Goal: Manage account settings

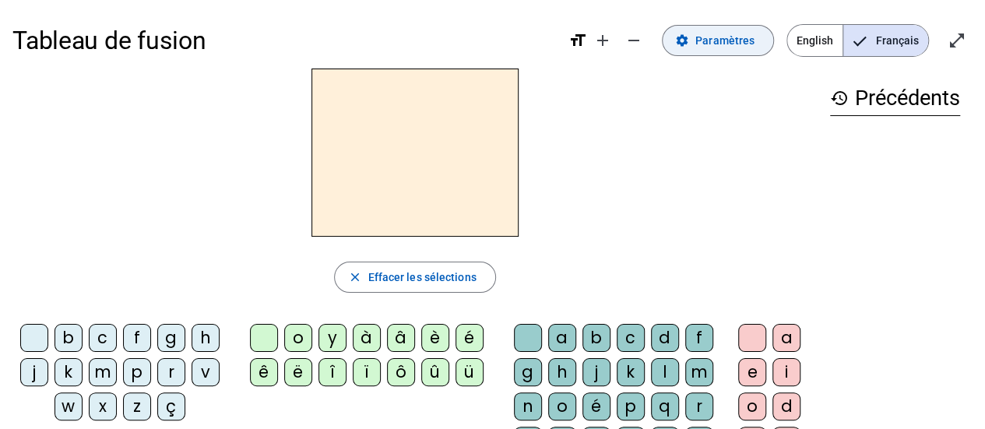
click at [738, 46] on span "Paramètres" at bounding box center [725, 40] width 59 height 19
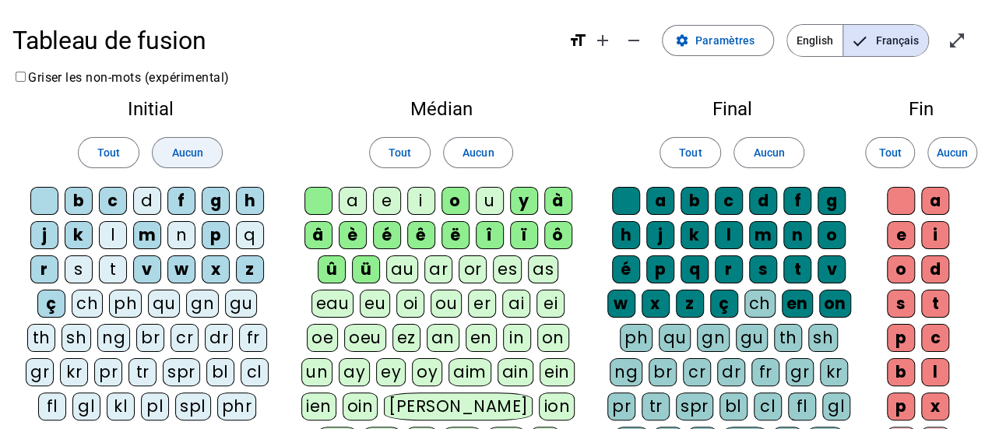
click at [189, 160] on span "Aucun" at bounding box center [186, 152] width 31 height 19
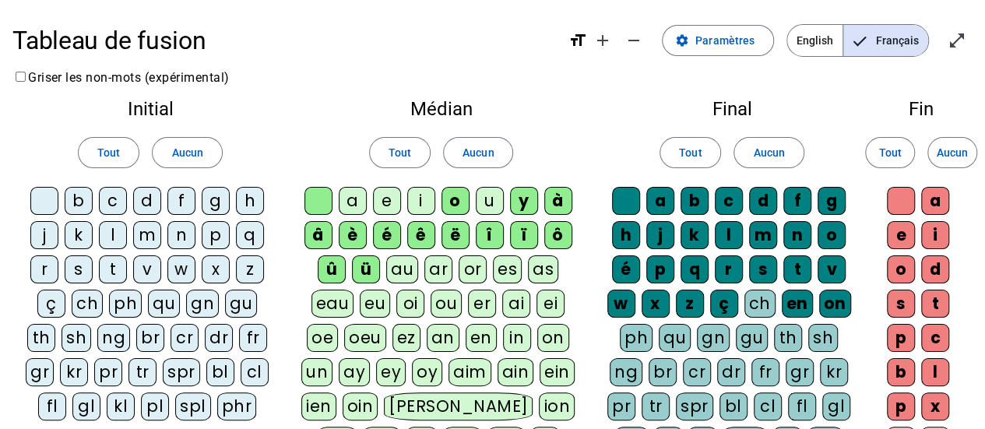
click at [145, 234] on div "m" at bounding box center [147, 235] width 28 height 28
click at [114, 263] on div "t" at bounding box center [113, 269] width 28 height 28
click at [113, 236] on div "l" at bounding box center [113, 235] width 28 height 28
click at [199, 239] on letter-bubble "n" at bounding box center [184, 238] width 34 height 34
click at [189, 238] on div "n" at bounding box center [181, 235] width 28 height 28
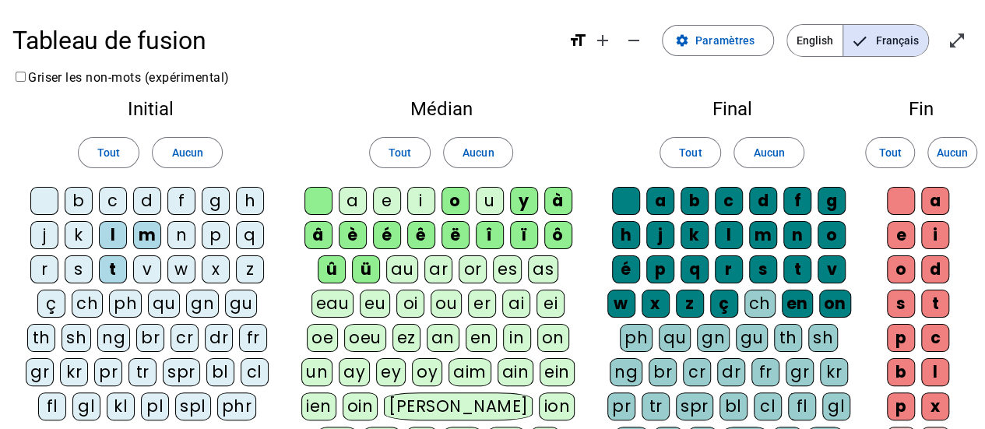
click at [212, 236] on div "p" at bounding box center [216, 235] width 28 height 28
click at [78, 264] on div "s" at bounding box center [79, 269] width 28 height 28
click at [77, 206] on div "b" at bounding box center [79, 201] width 28 height 28
click at [491, 144] on span "Aucun" at bounding box center [478, 152] width 31 height 19
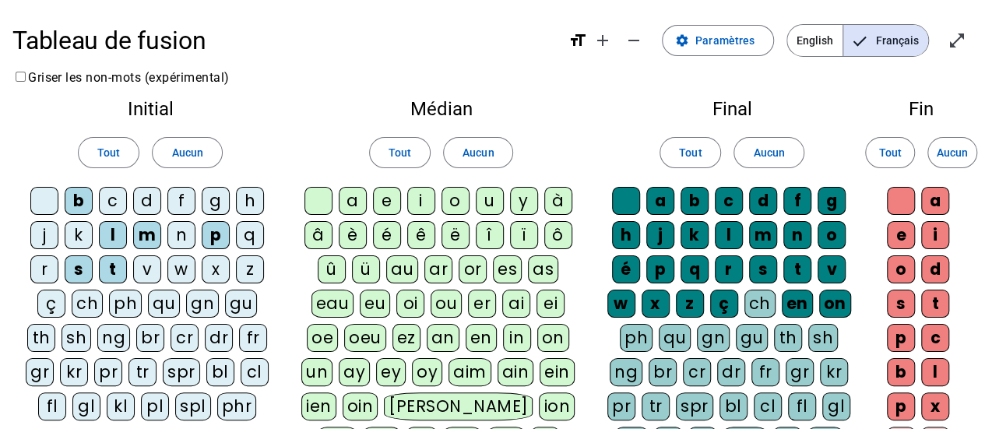
click at [352, 198] on div "a" at bounding box center [353, 201] width 28 height 28
click at [777, 163] on span at bounding box center [769, 152] width 69 height 37
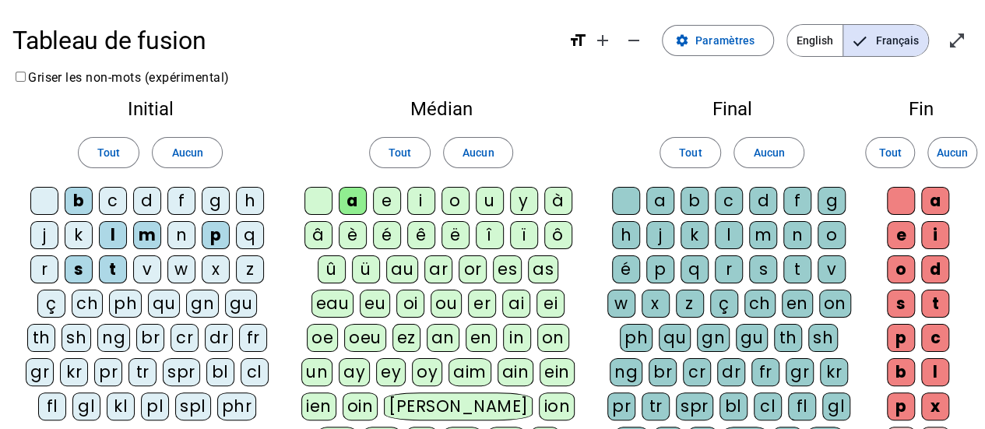
click at [621, 200] on div at bounding box center [626, 201] width 28 height 28
click at [771, 264] on div "s" at bounding box center [763, 269] width 28 height 28
click at [728, 231] on div "l" at bounding box center [729, 235] width 28 height 28
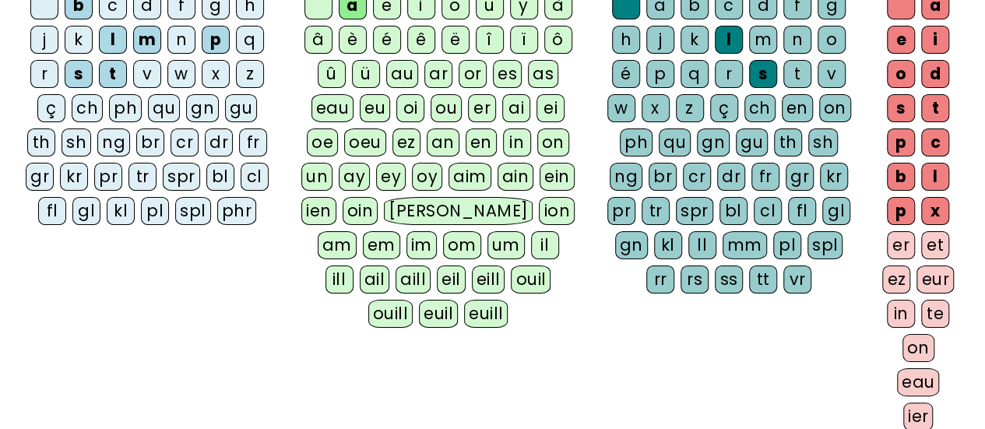
scroll to position [403, 0]
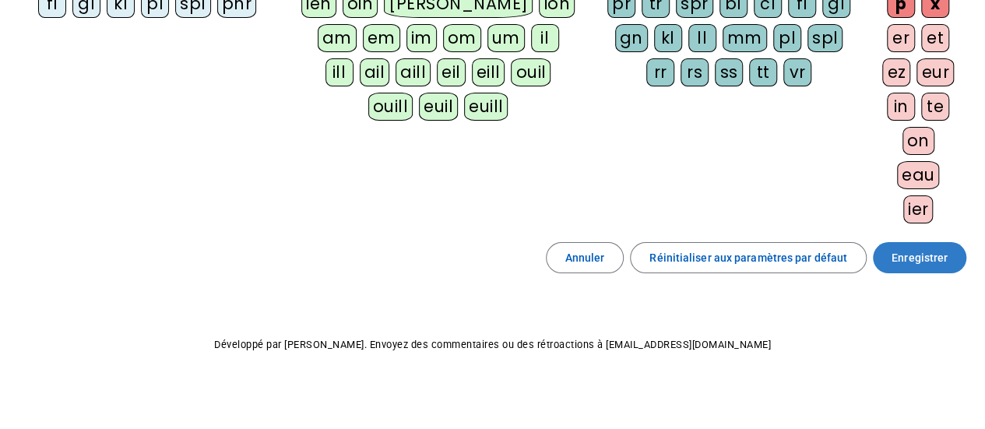
click at [951, 260] on span at bounding box center [919, 257] width 93 height 37
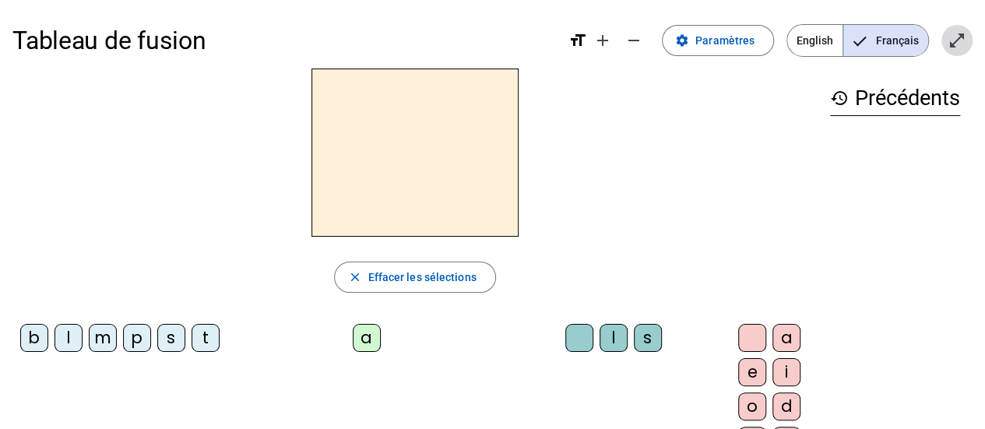
click at [969, 37] on span "Entrer en plein écran" at bounding box center [957, 40] width 37 height 37
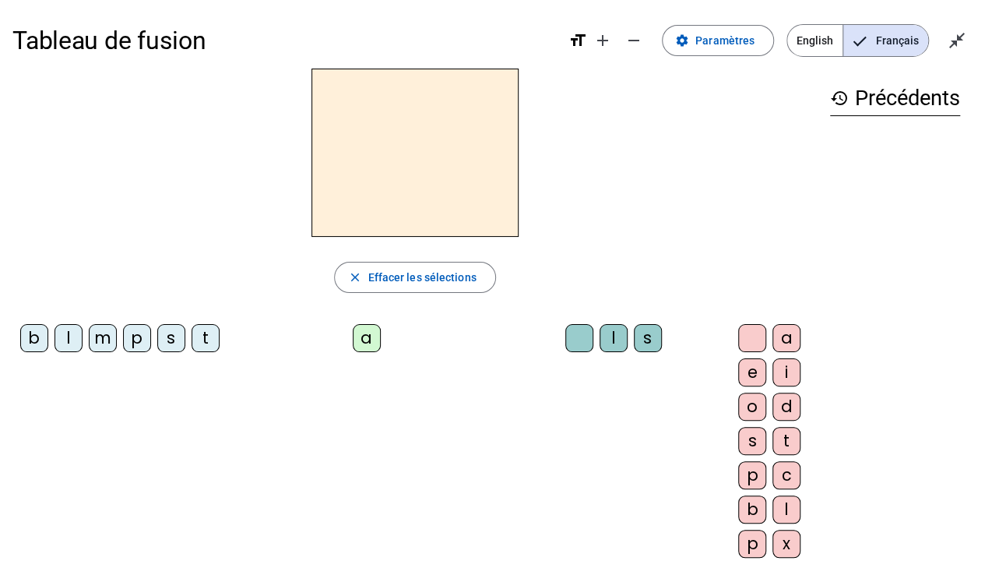
click at [99, 340] on div "m" at bounding box center [103, 338] width 28 height 28
click at [353, 333] on div "a" at bounding box center [367, 338] width 28 height 28
click at [192, 352] on div "t" at bounding box center [206, 338] width 28 height 28
click at [79, 335] on div "l" at bounding box center [69, 338] width 28 height 28
click at [600, 333] on letter-bubble "l" at bounding box center [617, 341] width 34 height 34
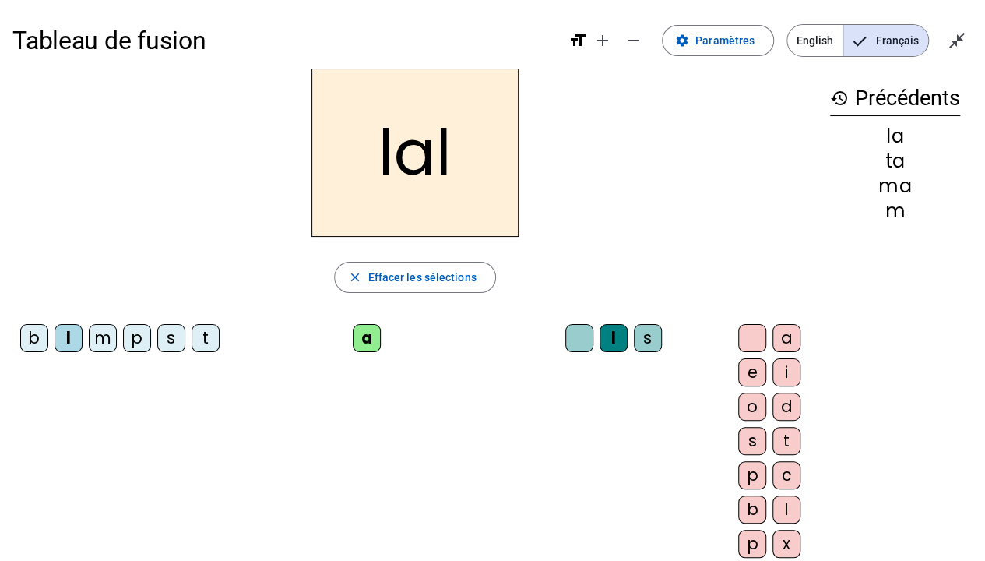
click at [634, 332] on div "s" at bounding box center [648, 338] width 28 height 28
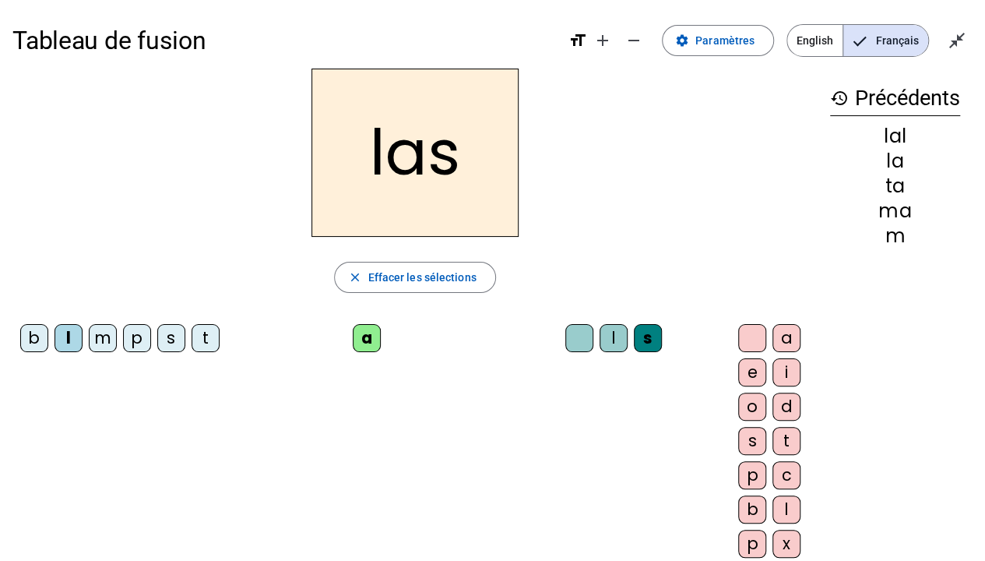
click at [136, 344] on div "p" at bounding box center [137, 338] width 28 height 28
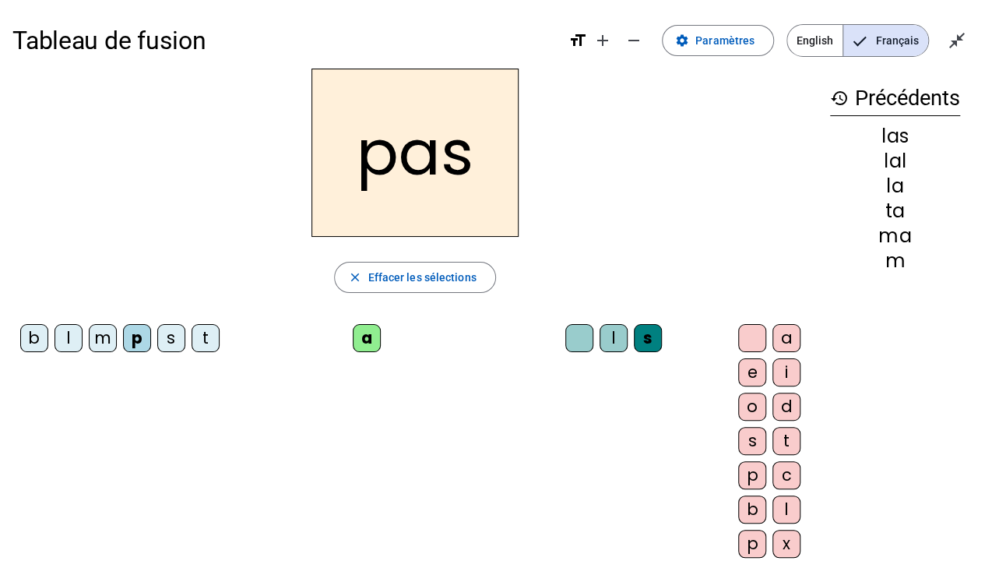
click at [77, 342] on div "l" at bounding box center [69, 338] width 28 height 28
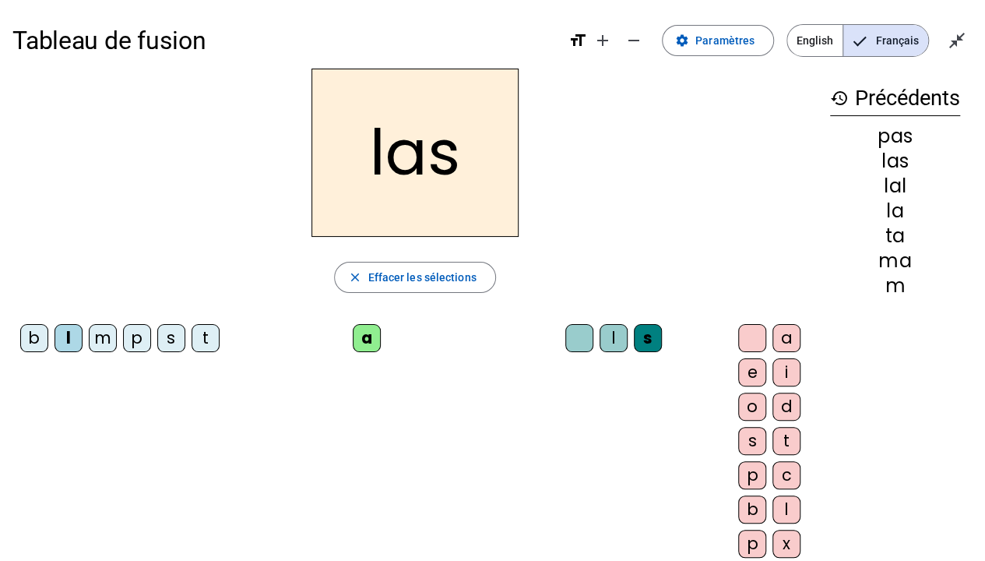
click at [137, 336] on div "p" at bounding box center [137, 338] width 28 height 28
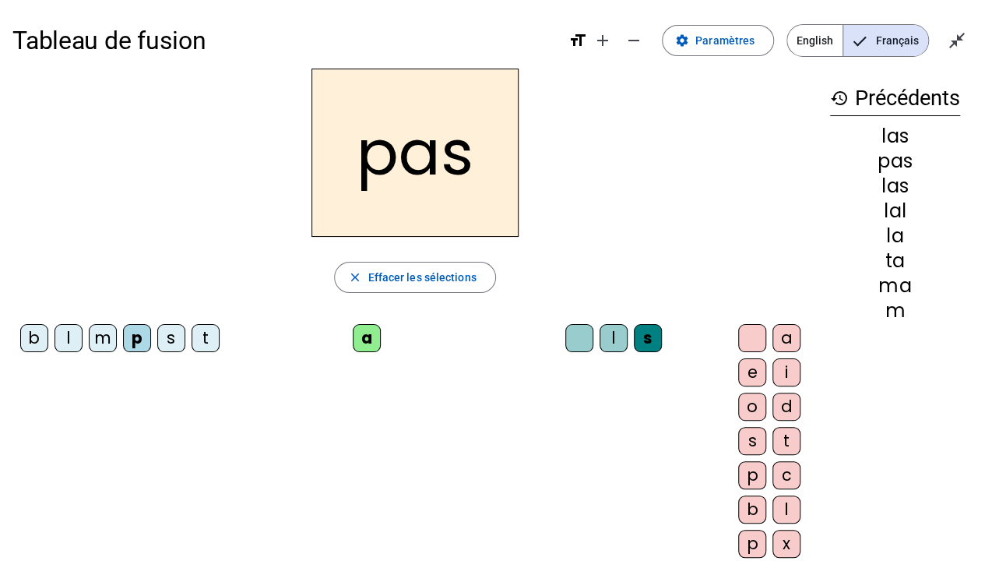
click at [192, 352] on div "t" at bounding box center [206, 338] width 28 height 28
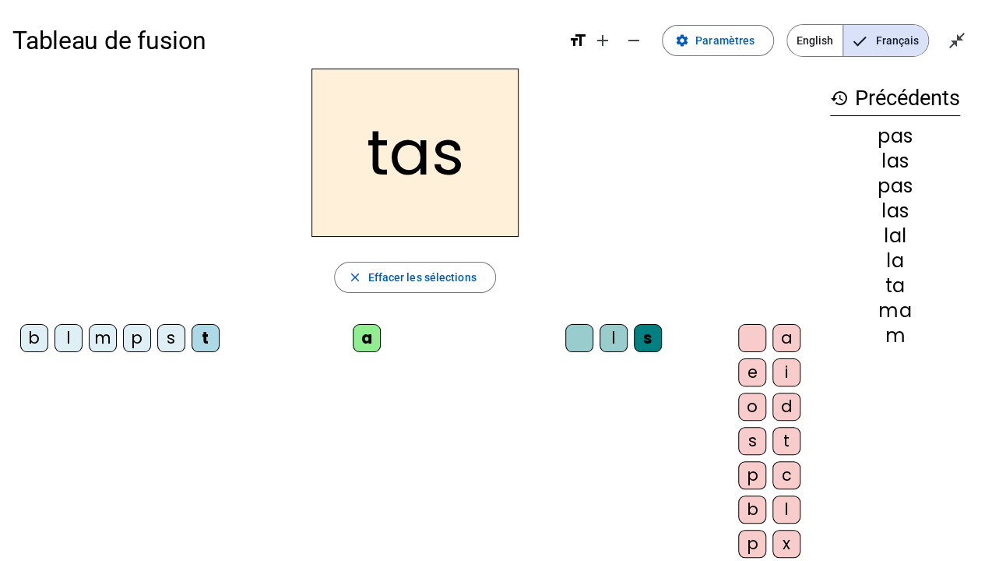
click at [566, 343] on div at bounding box center [580, 338] width 28 height 28
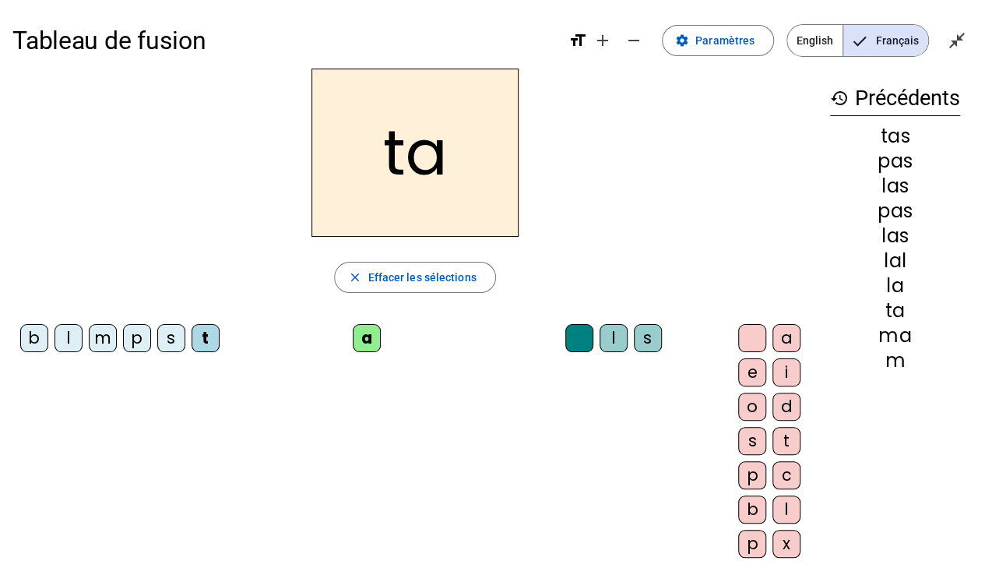
click at [171, 333] on div "s" at bounding box center [171, 338] width 28 height 28
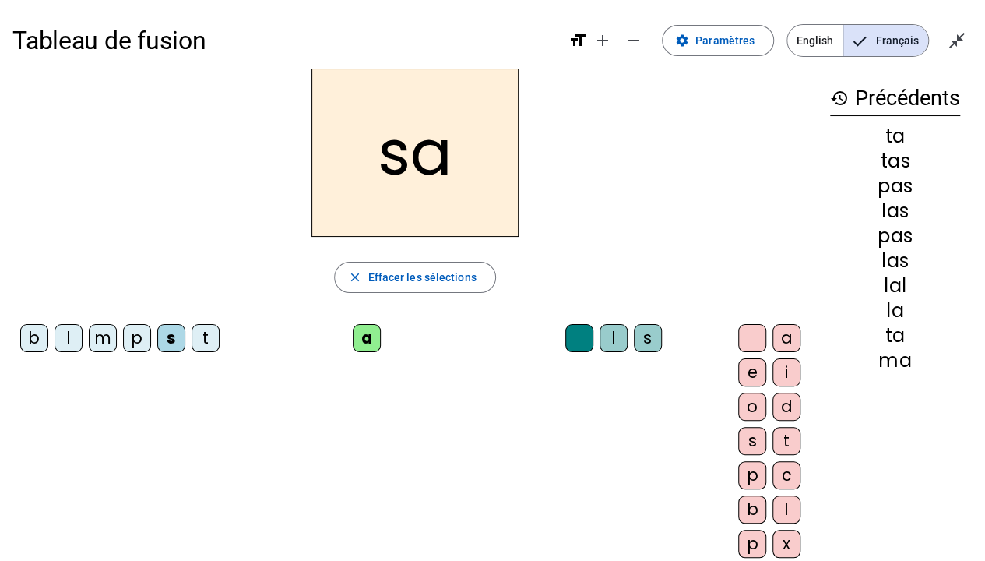
click at [600, 336] on div "l" at bounding box center [614, 338] width 28 height 28
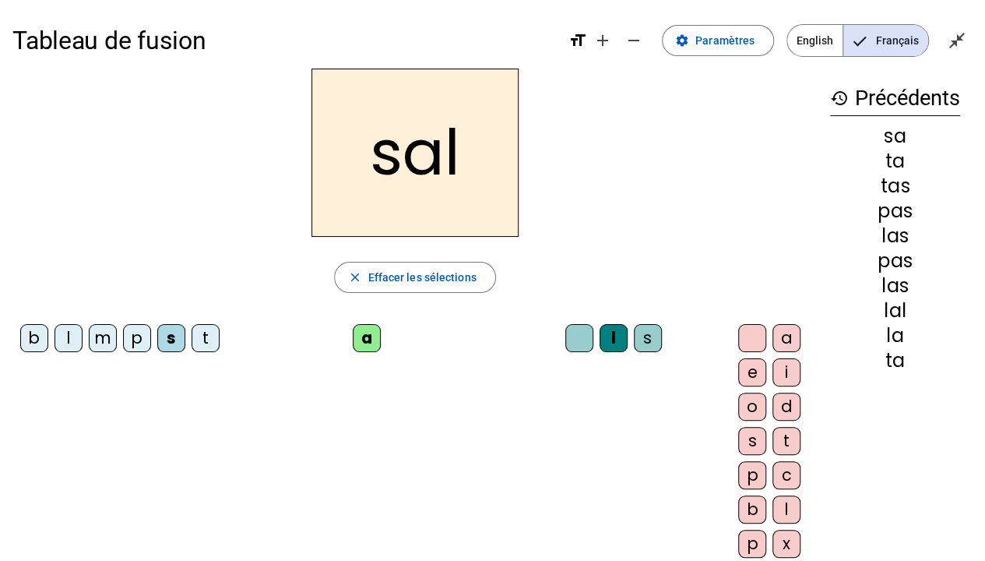
click at [107, 347] on div "m" at bounding box center [103, 338] width 28 height 28
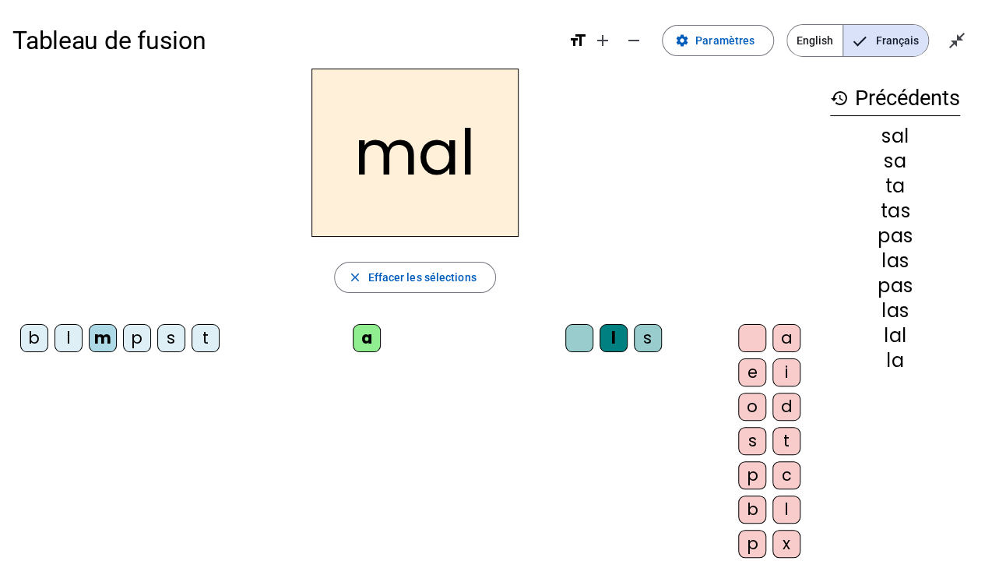
click at [168, 333] on div "s" at bounding box center [171, 338] width 28 height 28
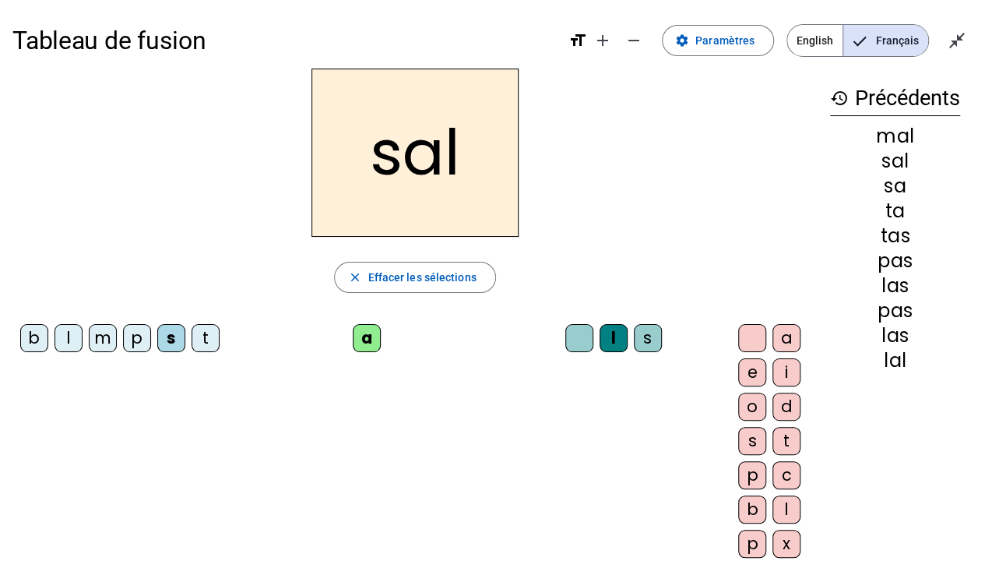
click at [108, 333] on div "m" at bounding box center [103, 338] width 28 height 28
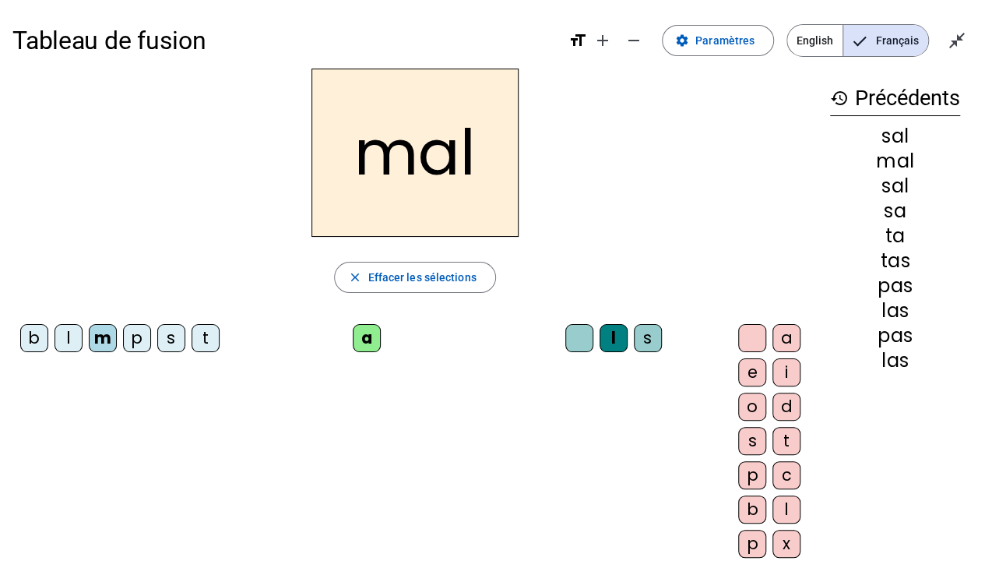
click at [48, 334] on div "b" at bounding box center [34, 338] width 28 height 28
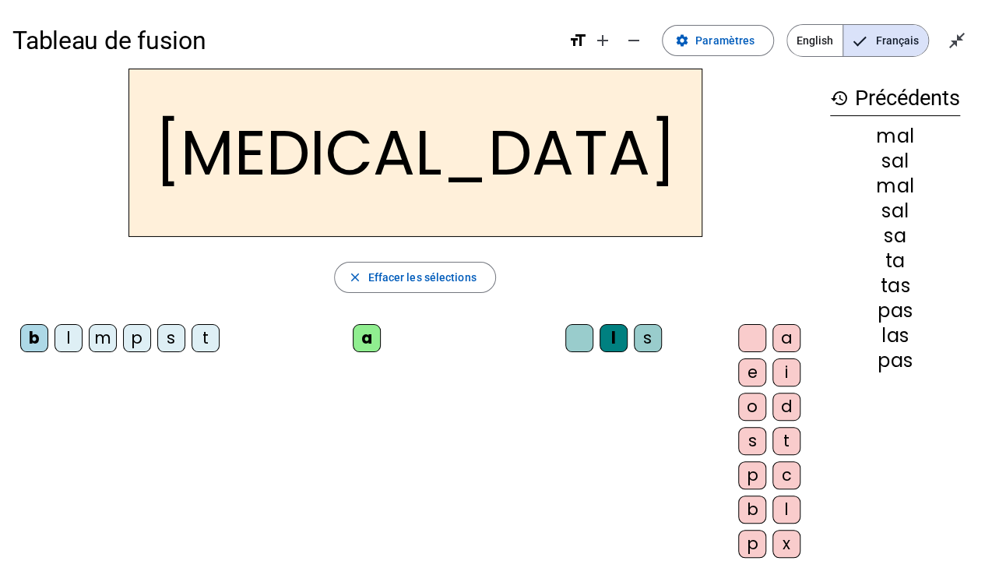
click at [634, 333] on div "s" at bounding box center [648, 338] width 28 height 28
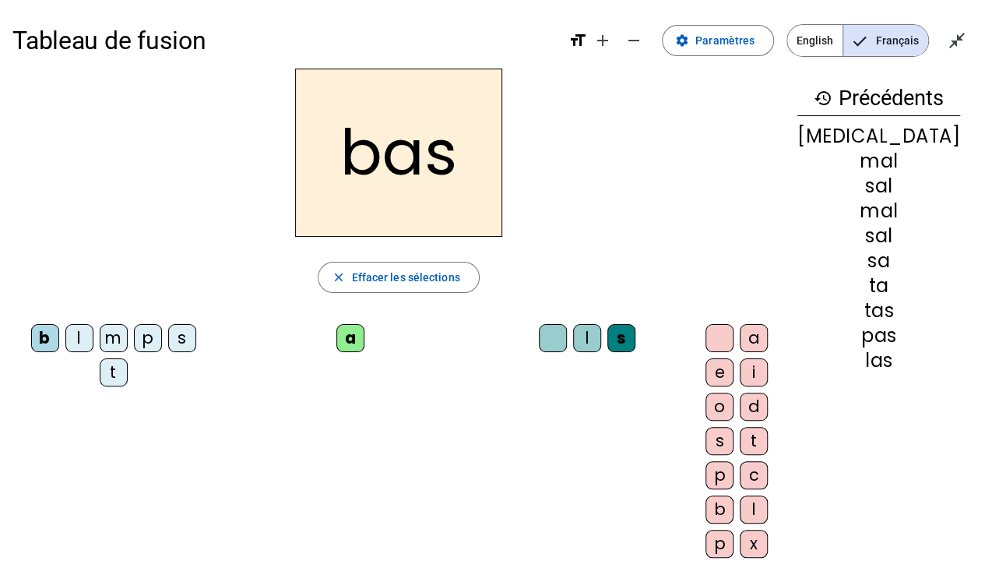
click at [134, 331] on div "p" at bounding box center [148, 338] width 28 height 28
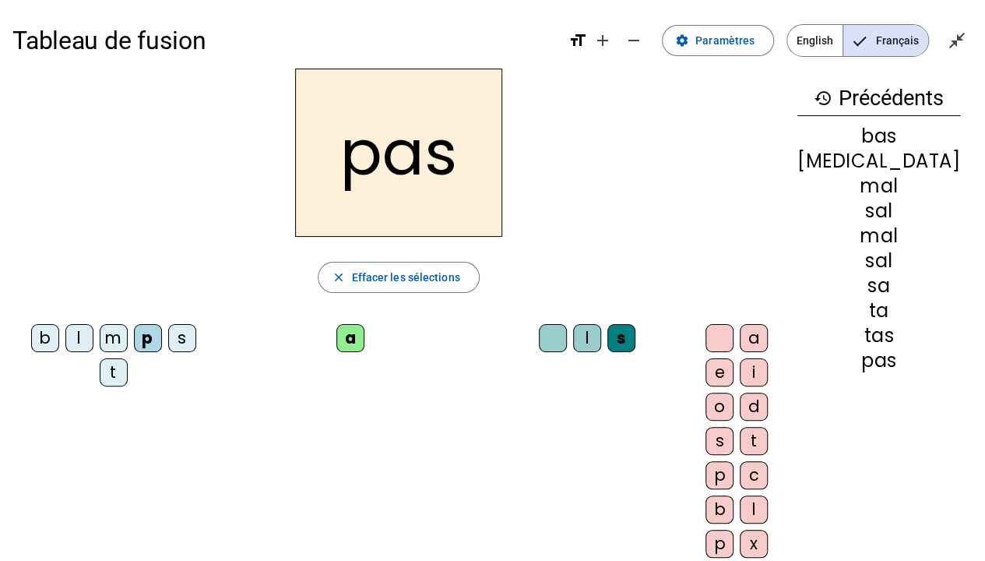
click at [539, 340] on div at bounding box center [553, 338] width 28 height 28
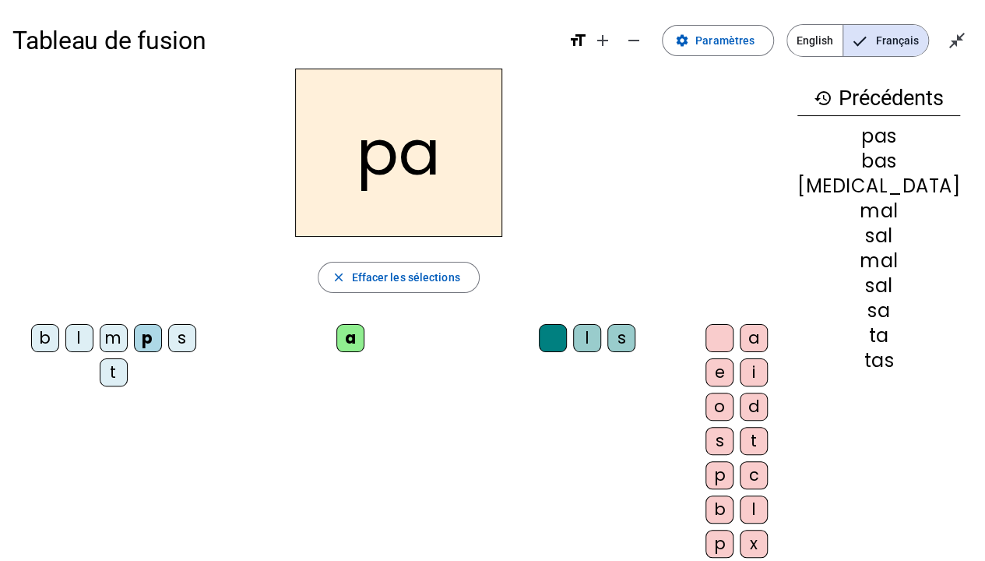
click at [100, 336] on div "m" at bounding box center [114, 338] width 28 height 28
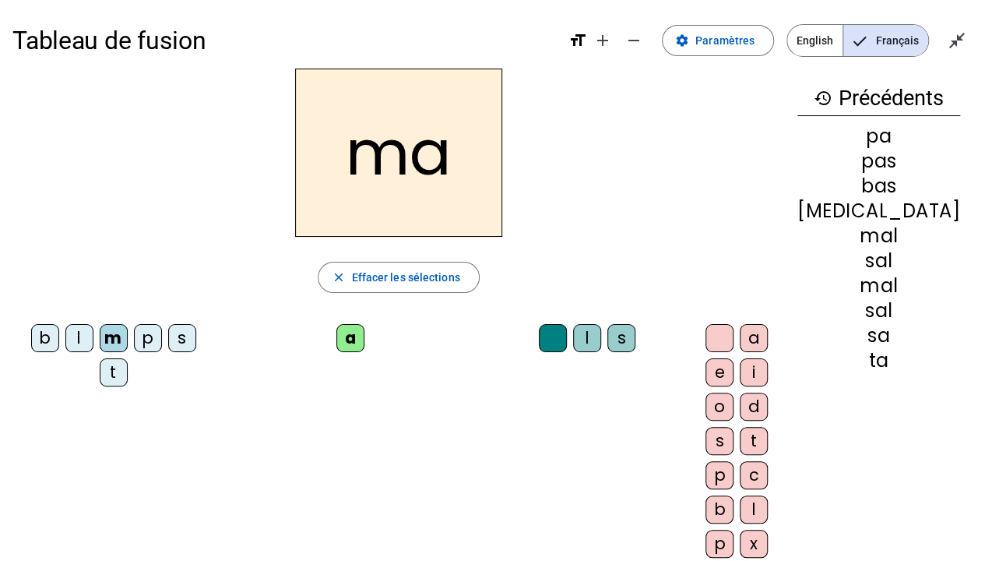
click at [106, 379] on div "t" at bounding box center [114, 372] width 28 height 28
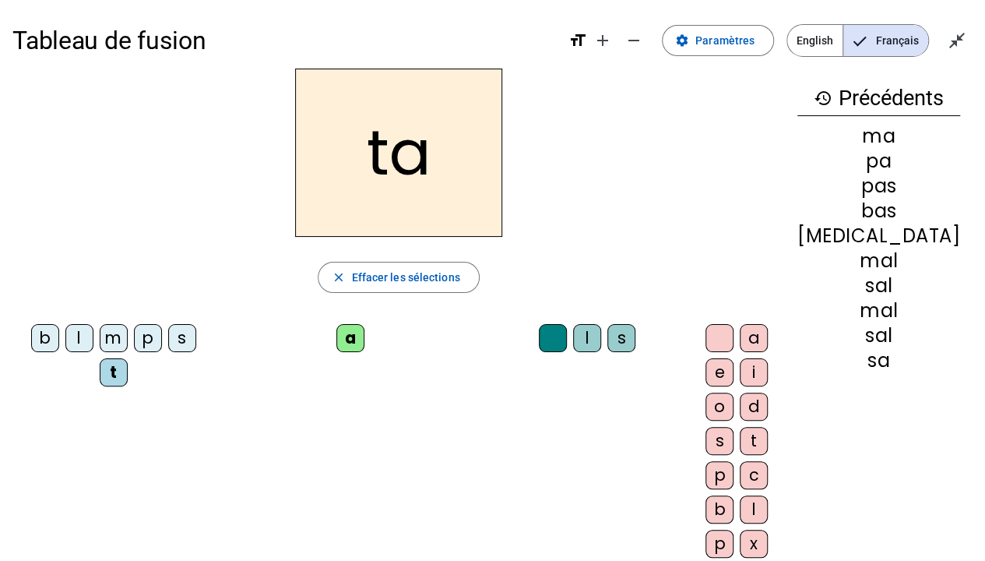
click at [134, 332] on div "p" at bounding box center [148, 338] width 28 height 28
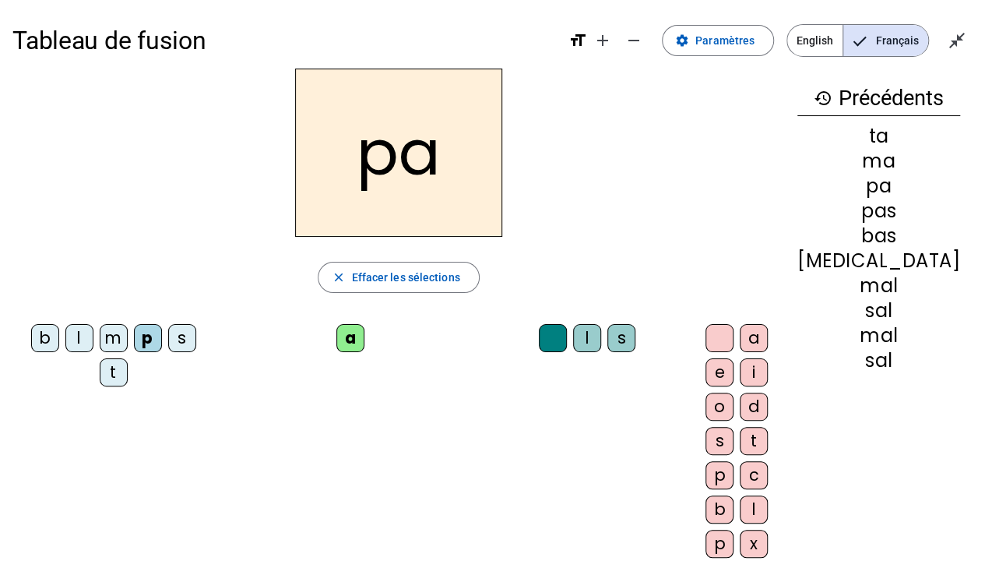
click at [168, 347] on div "s" at bounding box center [182, 338] width 28 height 28
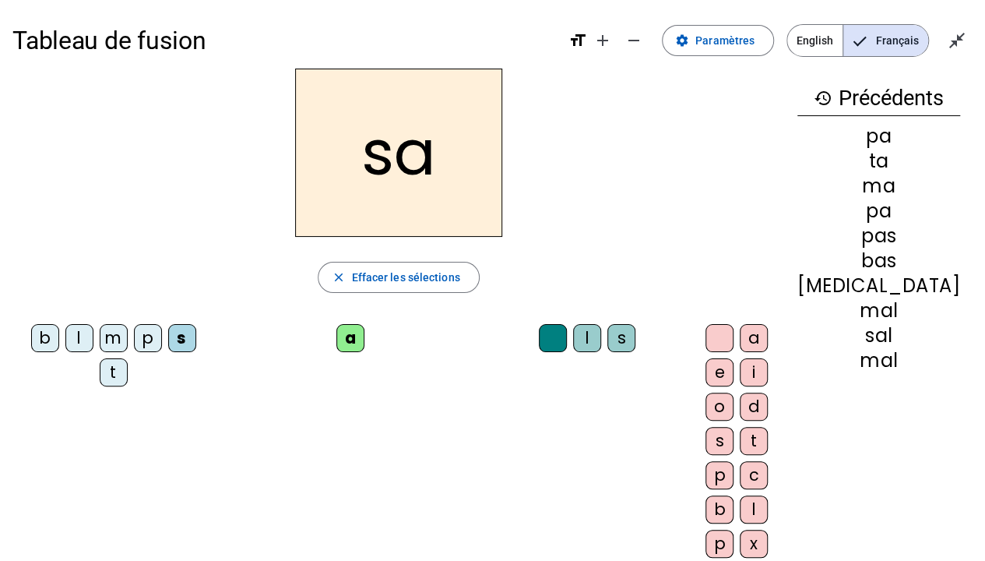
click at [73, 336] on div "l" at bounding box center [79, 338] width 28 height 28
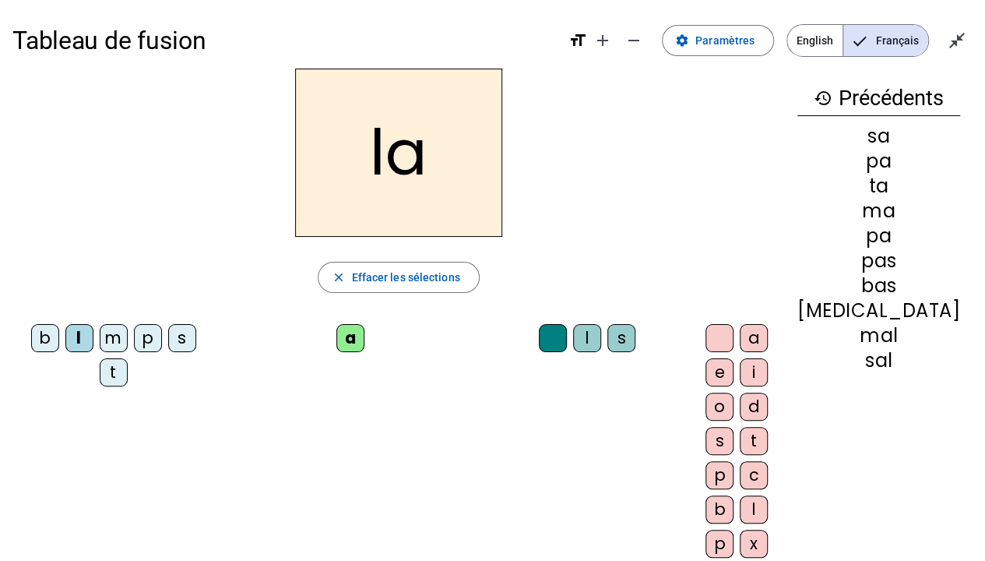
click at [48, 340] on div "b" at bounding box center [45, 338] width 28 height 28
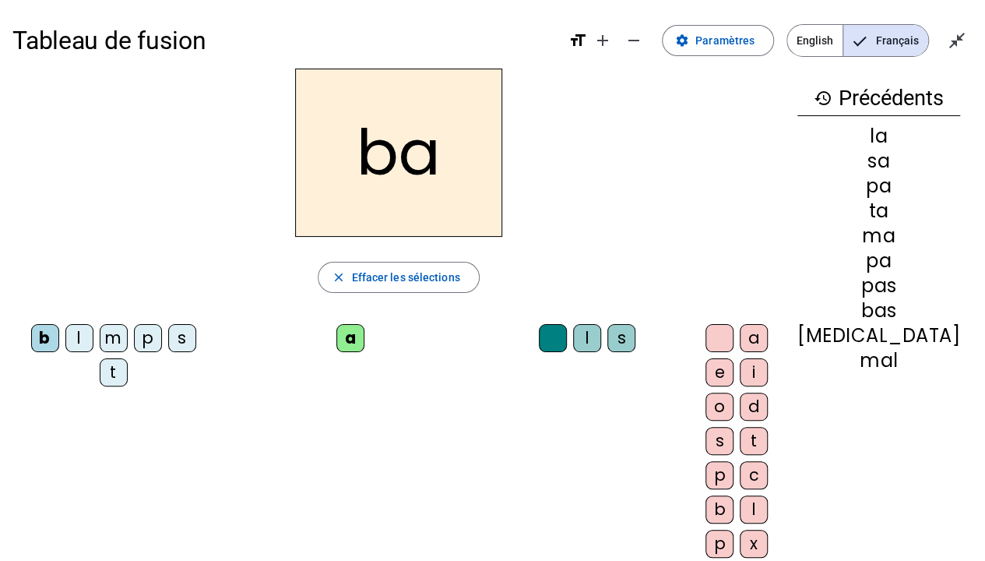
click at [112, 336] on div "m" at bounding box center [114, 338] width 28 height 28
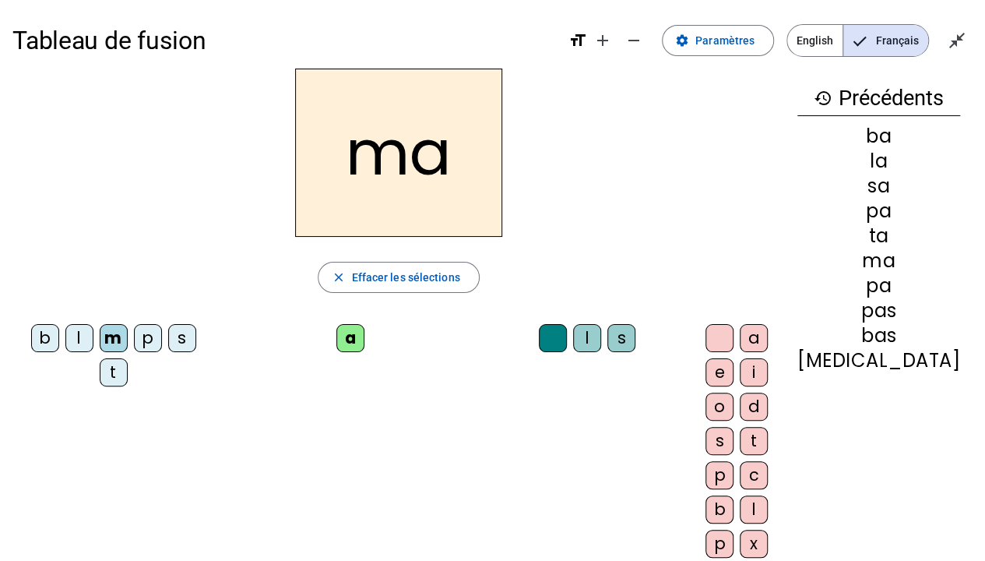
click at [110, 365] on div "t" at bounding box center [114, 372] width 28 height 28
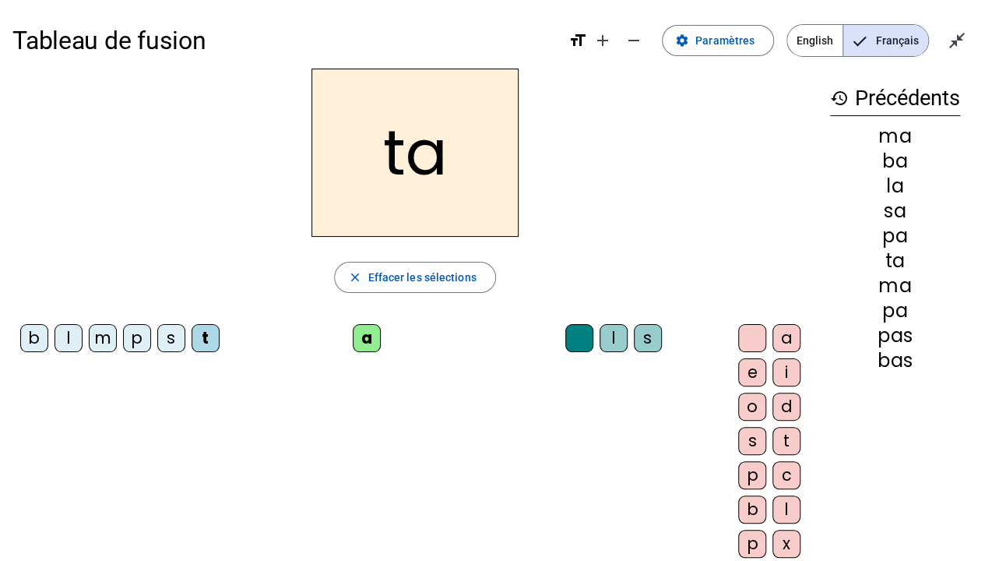
click at [131, 331] on div "p" at bounding box center [137, 338] width 28 height 28
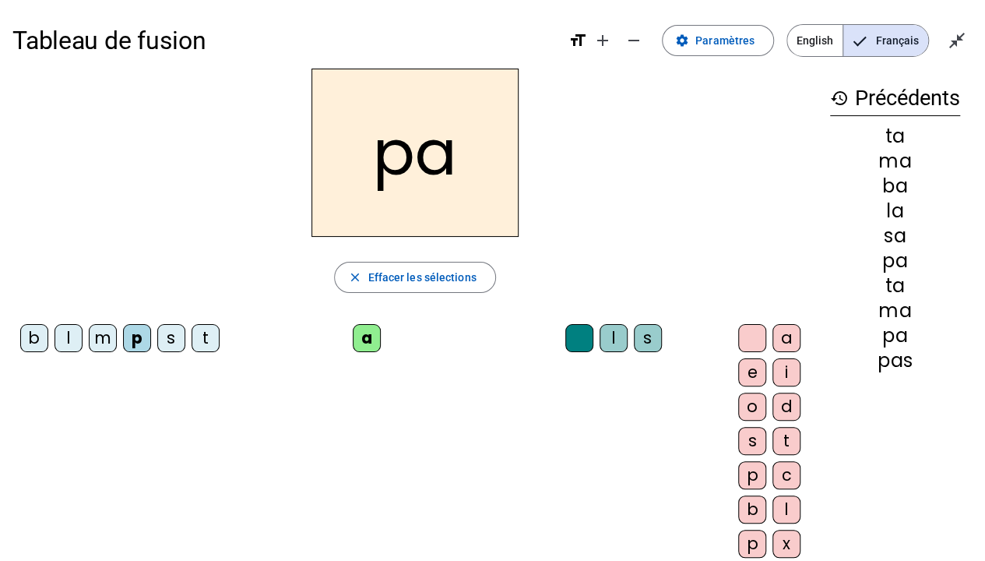
click at [171, 343] on div "s" at bounding box center [171, 338] width 28 height 28
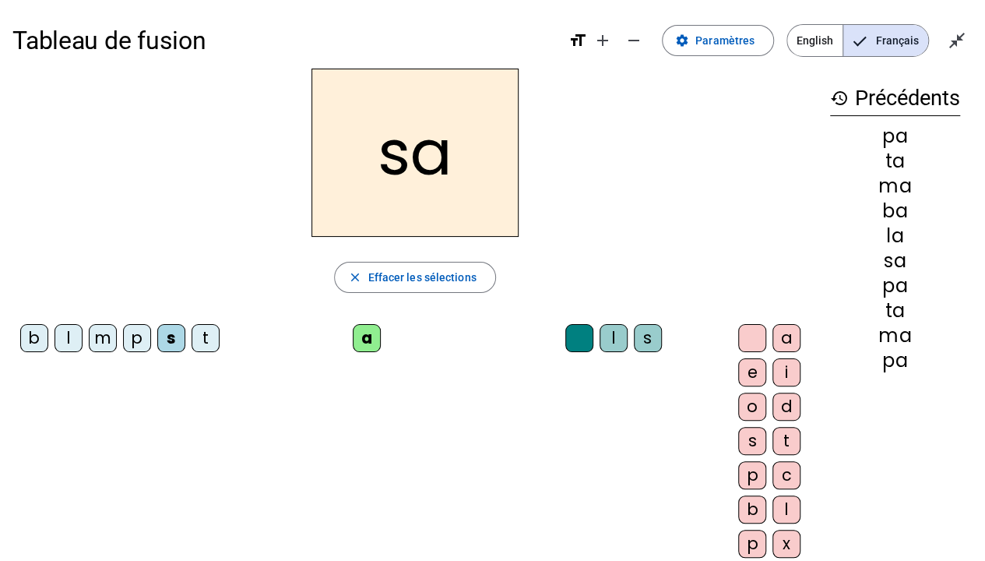
click at [192, 352] on div "t" at bounding box center [206, 338] width 28 height 28
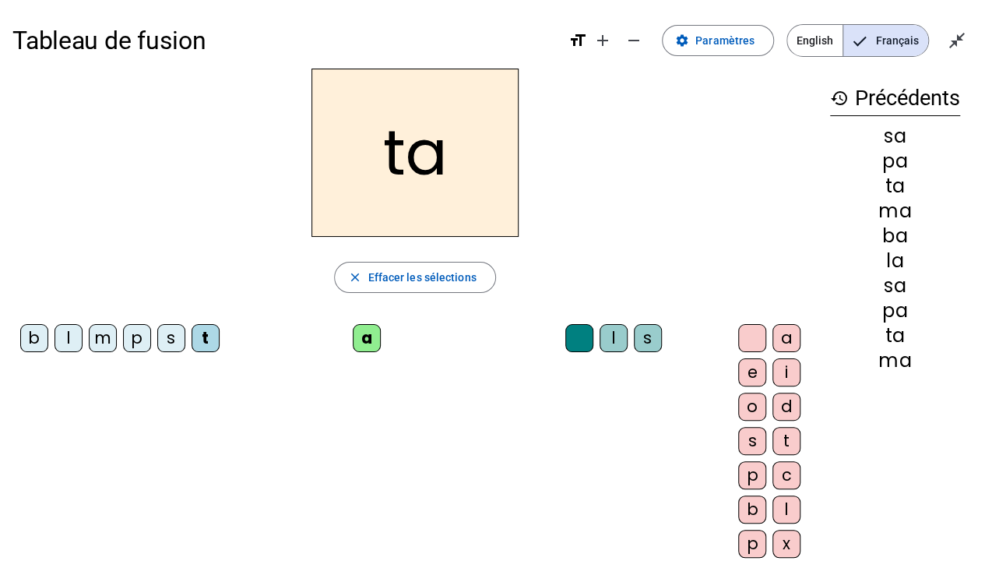
click at [634, 336] on div "s" at bounding box center [648, 338] width 28 height 28
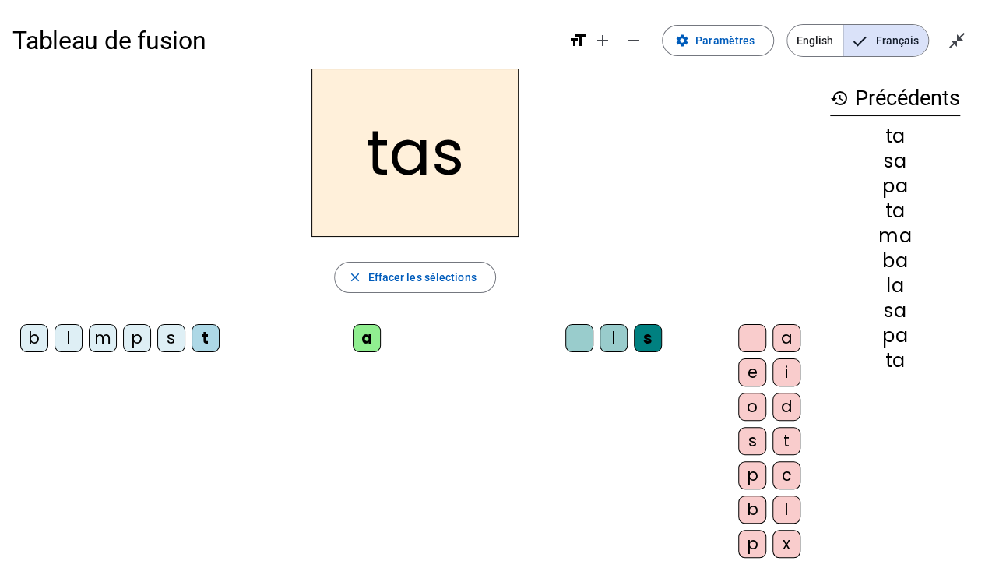
click at [600, 338] on div "l" at bounding box center [614, 338] width 28 height 28
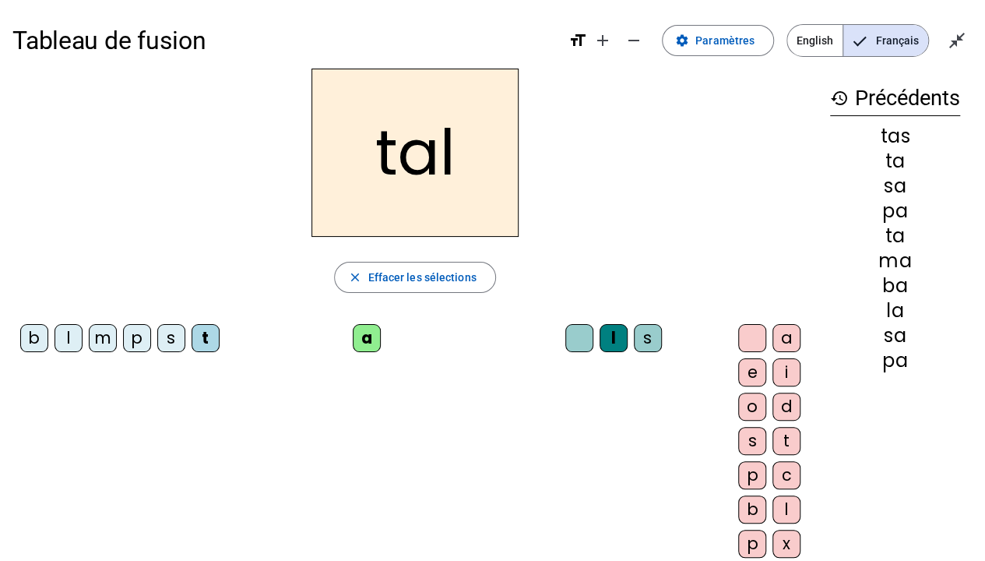
click at [166, 343] on div "s" at bounding box center [171, 338] width 28 height 28
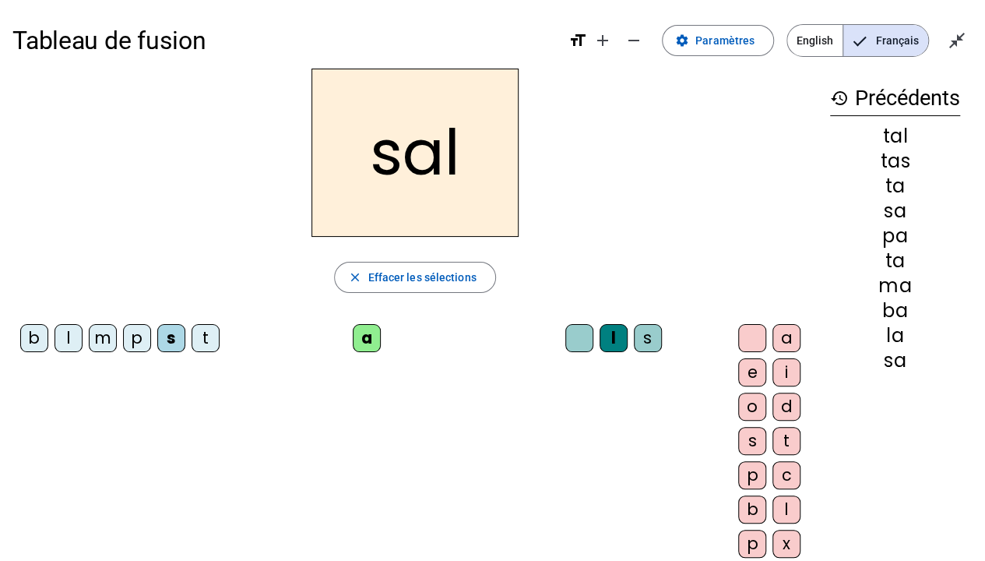
click at [146, 345] on div "p" at bounding box center [137, 338] width 28 height 28
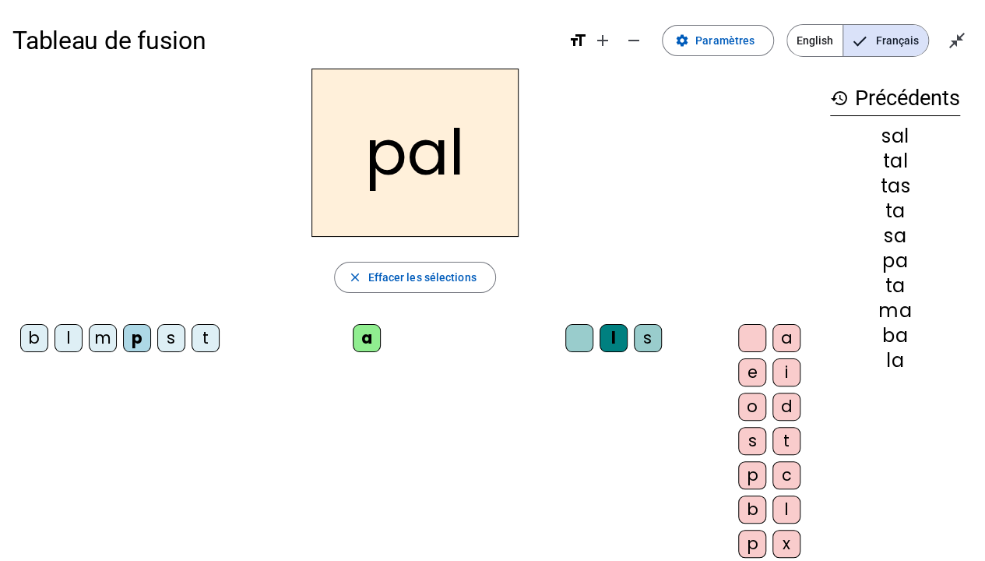
click at [100, 327] on div "m" at bounding box center [103, 338] width 28 height 28
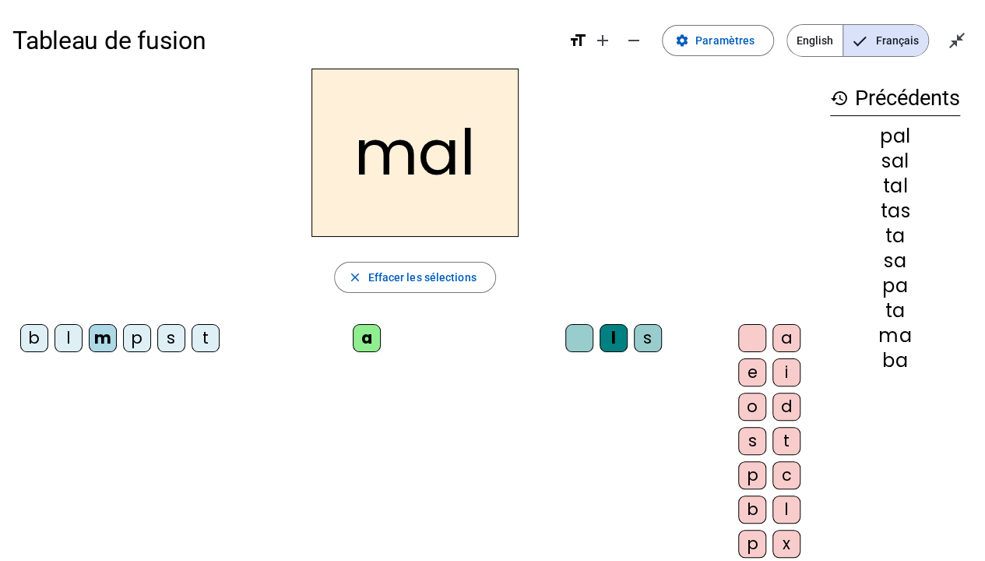
click at [45, 342] on div "b" at bounding box center [34, 338] width 28 height 28
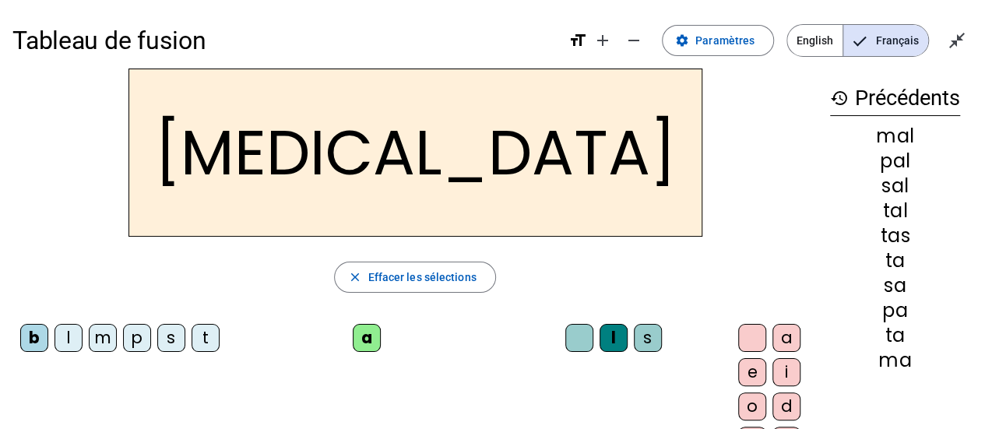
scroll to position [403, 0]
